Goal: Information Seeking & Learning: Learn about a topic

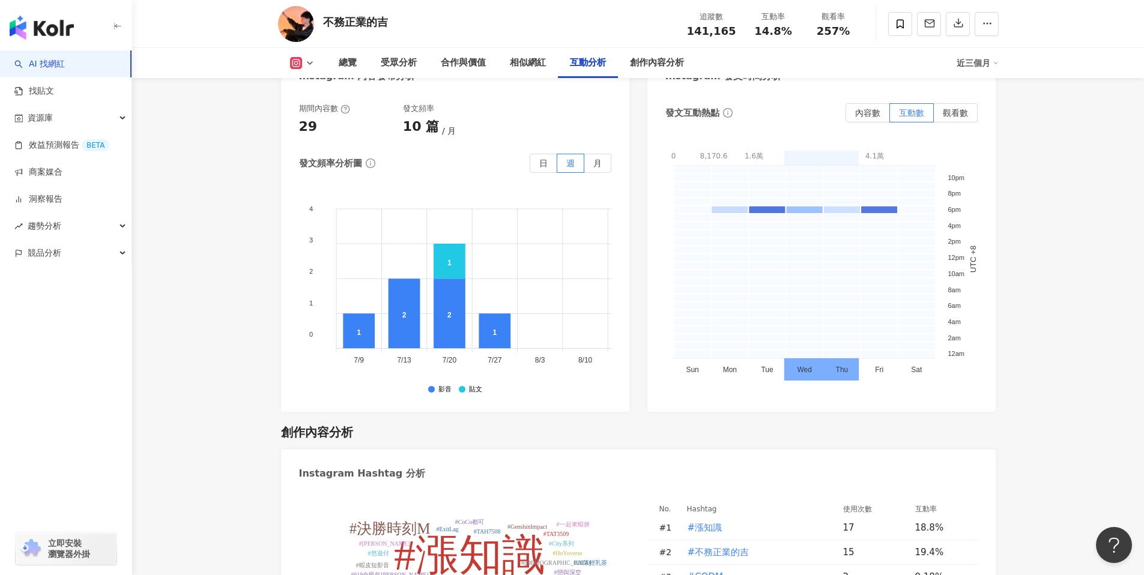
scroll to position [3084, 0]
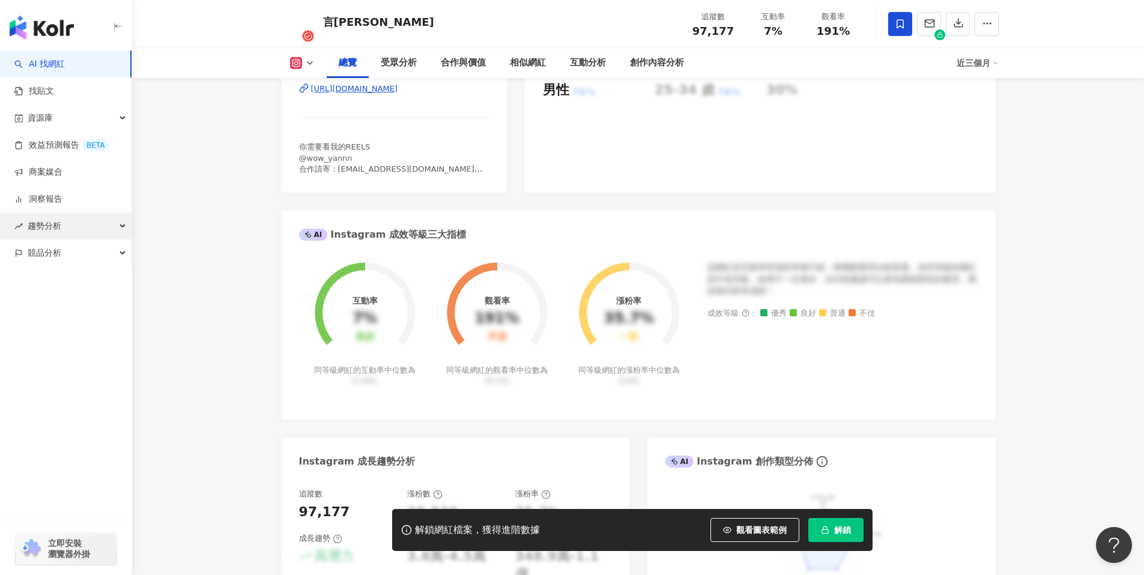
scroll to position [295, 0]
click at [842, 532] on span "解鎖" at bounding box center [842, 530] width 17 height 10
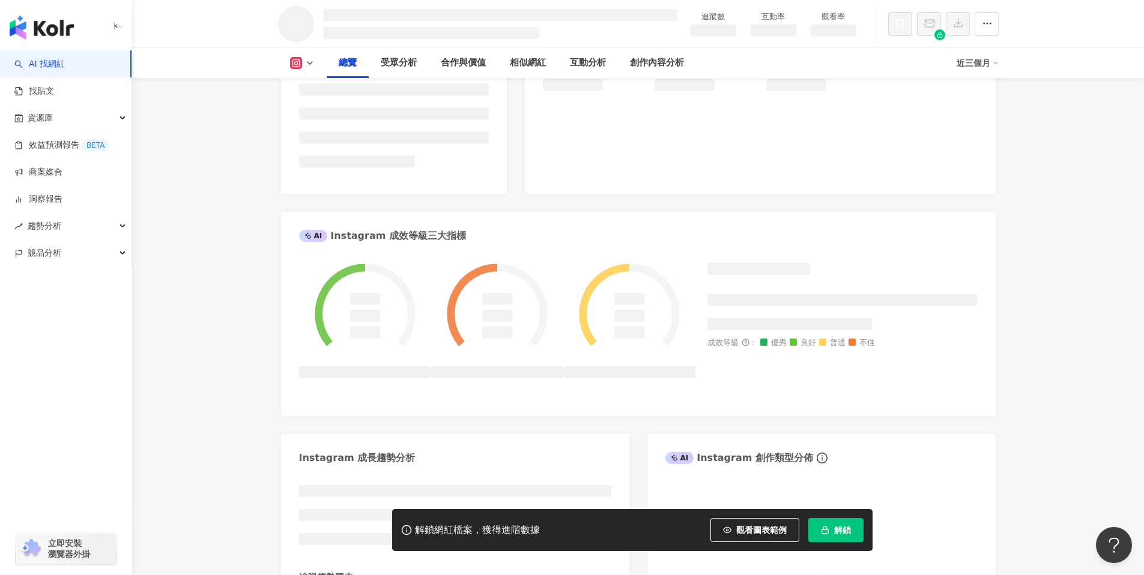
scroll to position [297, 0]
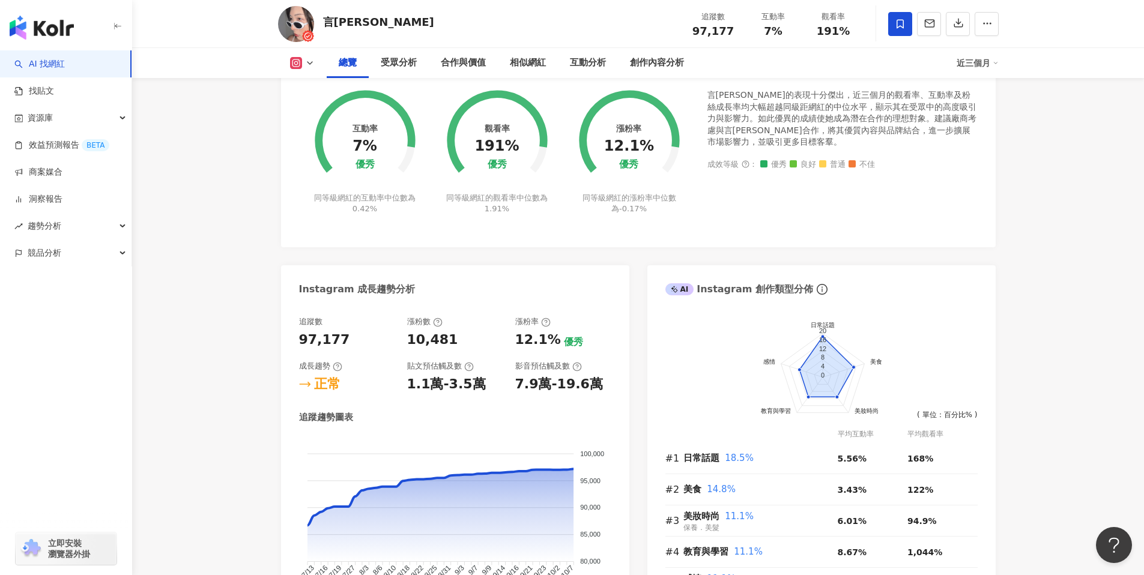
scroll to position [582, 0]
